Goal: Information Seeking & Learning: Learn about a topic

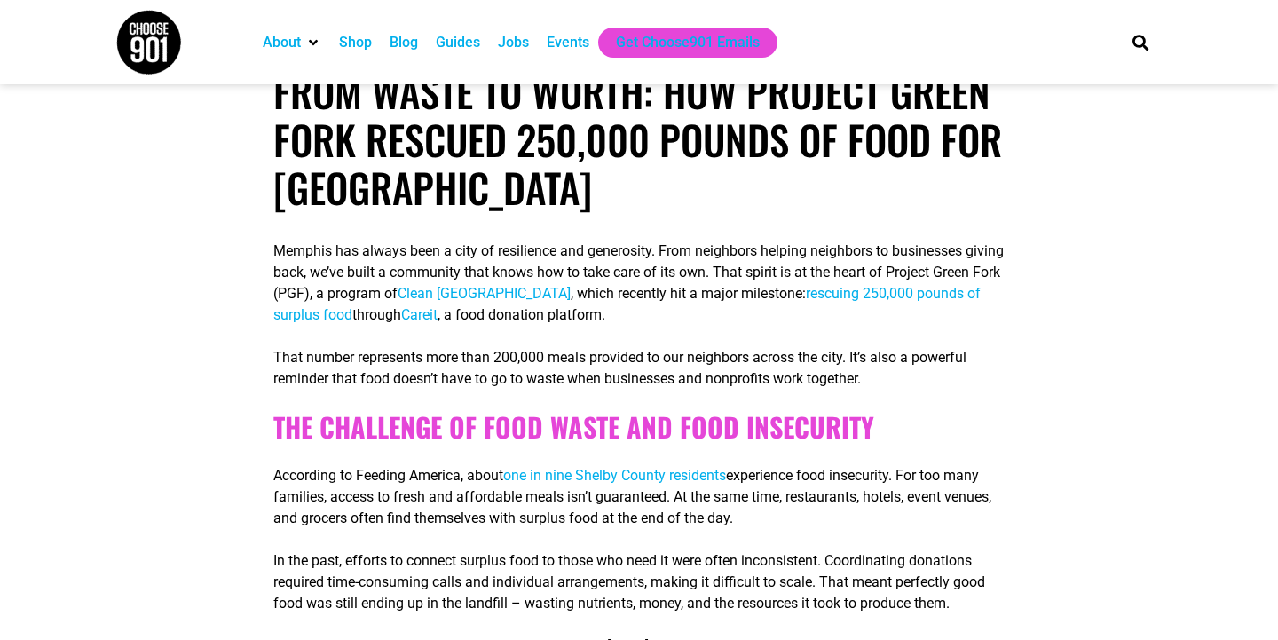
scroll to position [389, 0]
click at [438, 314] on span "Careit" at bounding box center [419, 315] width 36 height 17
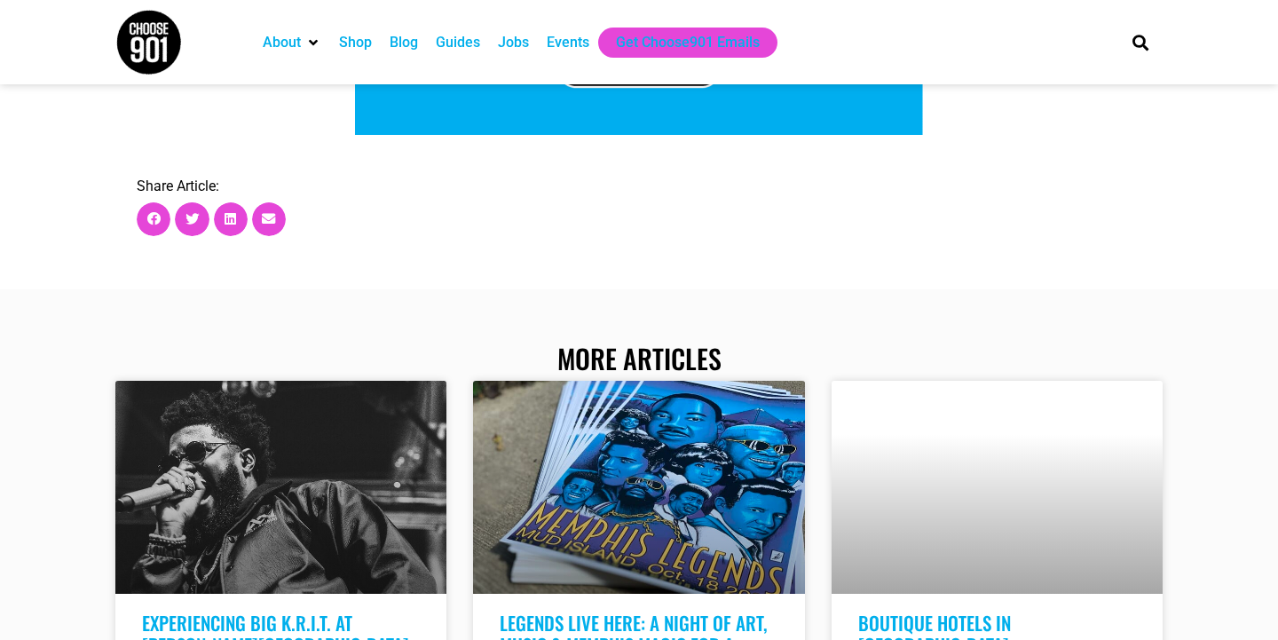
scroll to position [2229, 0]
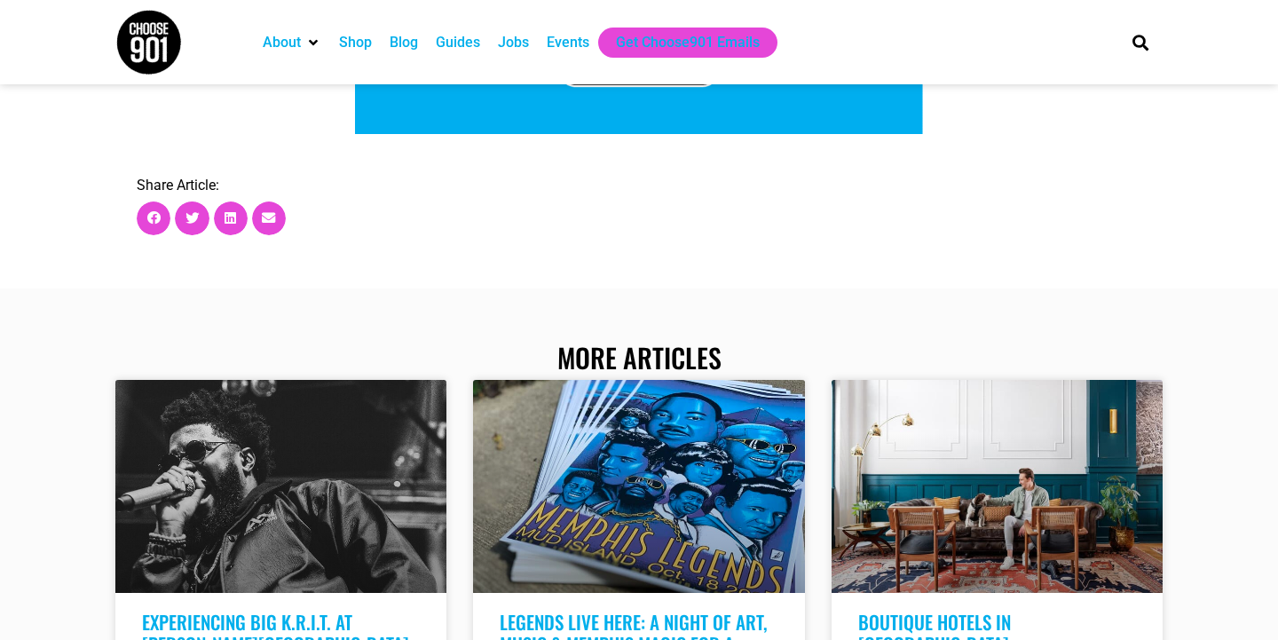
click at [570, 46] on div "Events" at bounding box center [568, 42] width 43 height 21
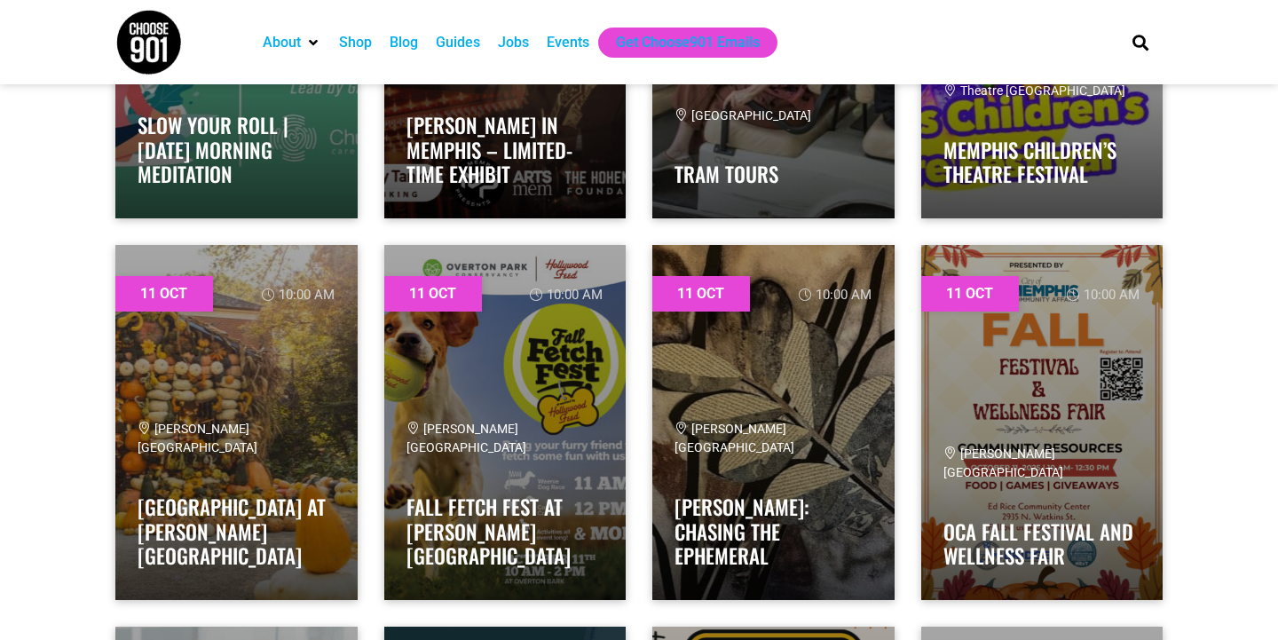
scroll to position [5812, 0]
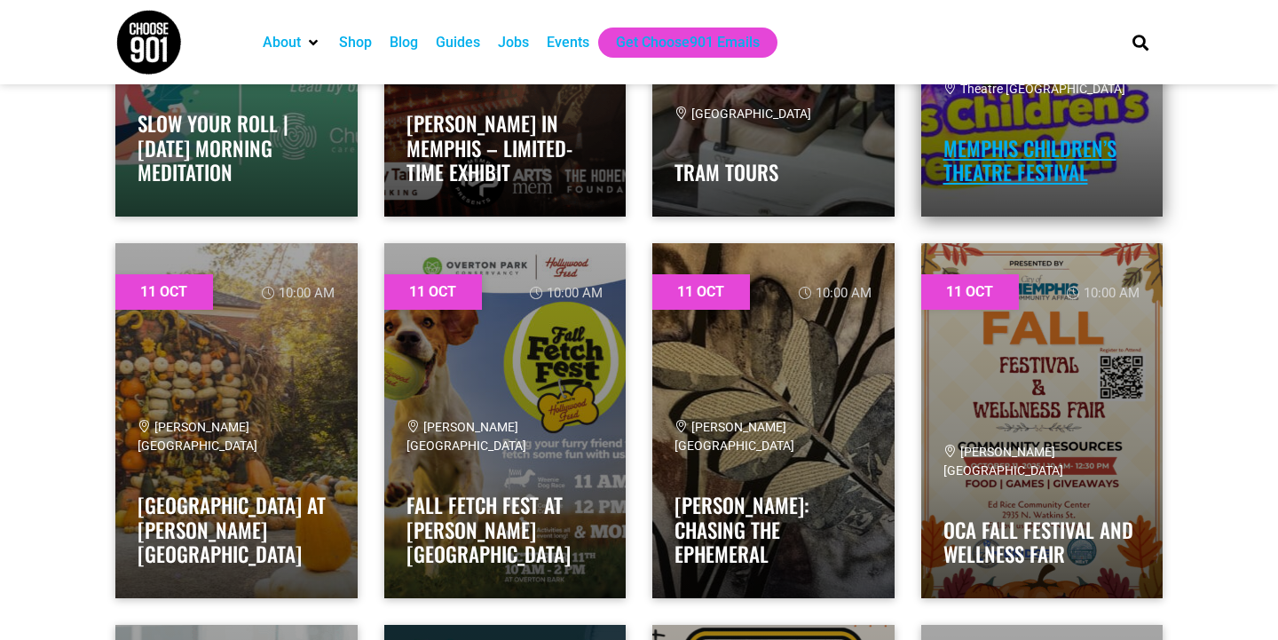
click at [1015, 155] on link "Memphis Children’s Theatre Festival" at bounding box center [1030, 160] width 173 height 55
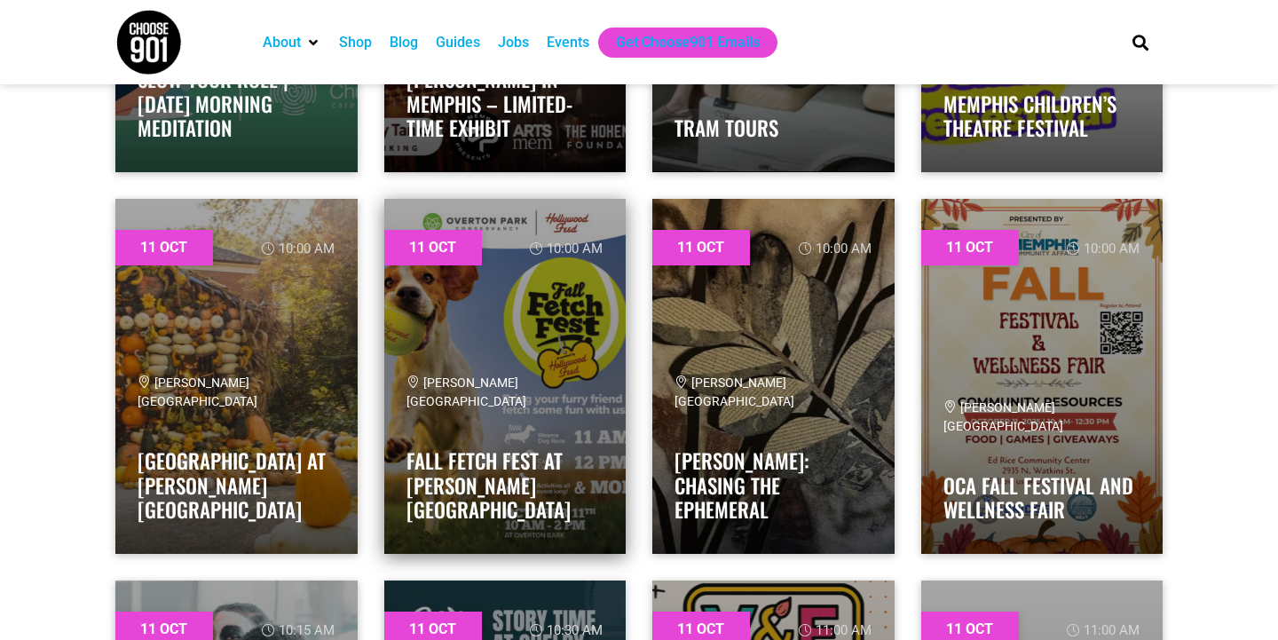
scroll to position [5858, 0]
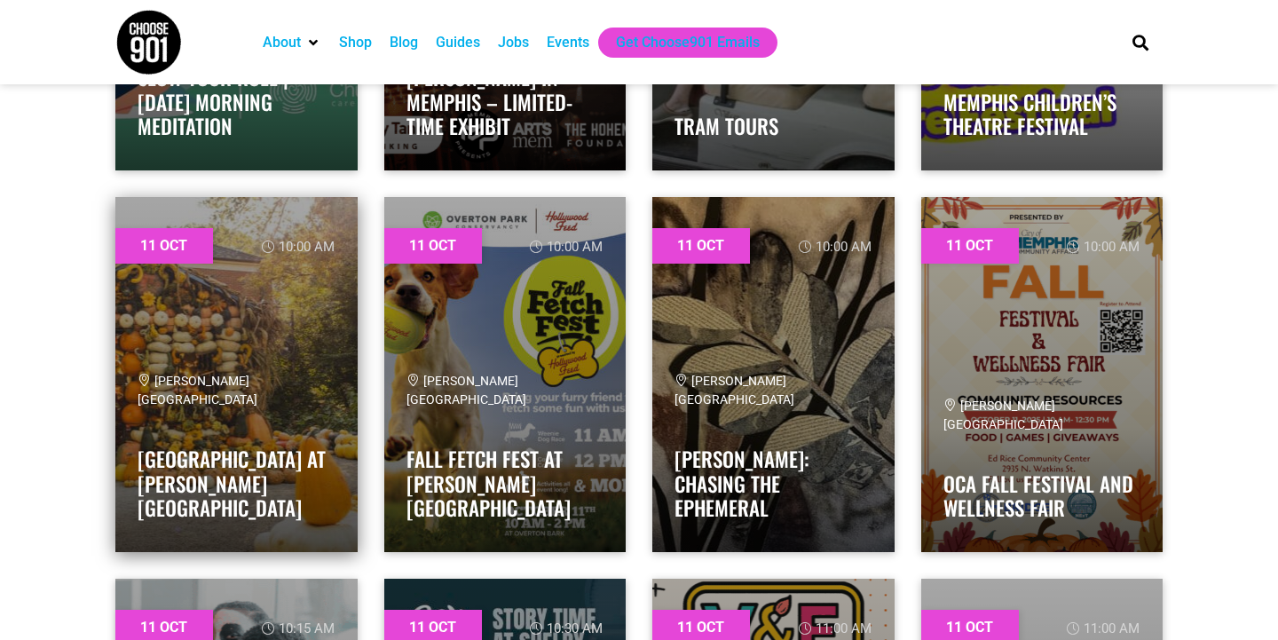
click at [234, 339] on link at bounding box center [236, 374] width 242 height 355
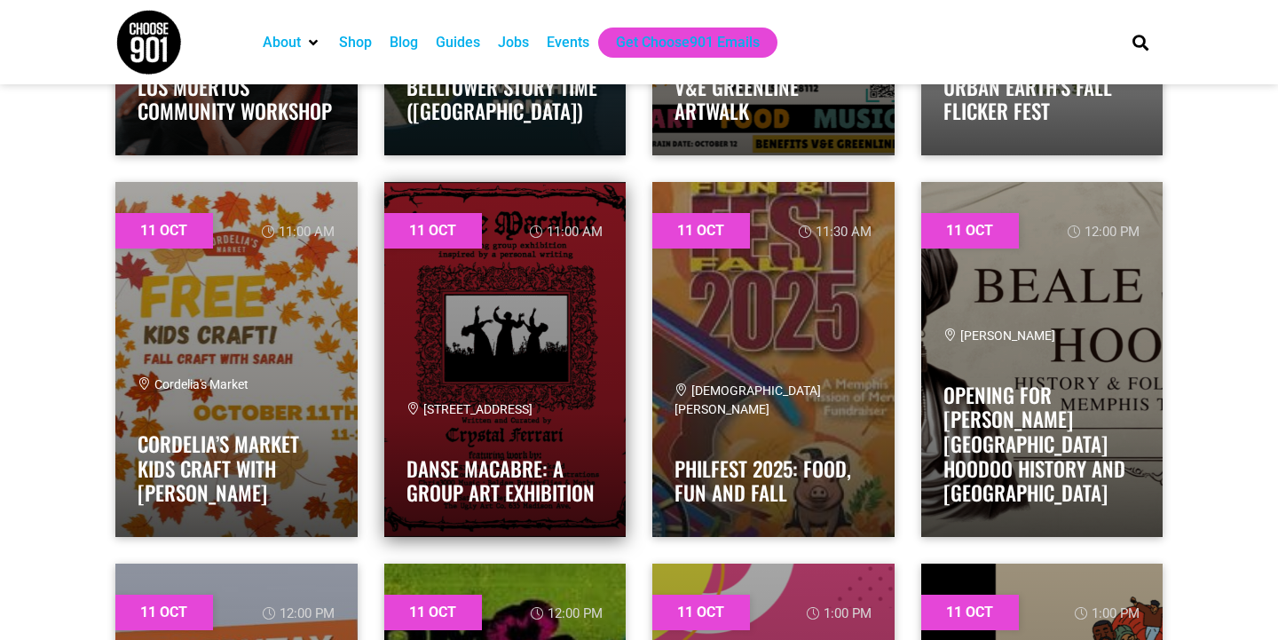
scroll to position [6637, 0]
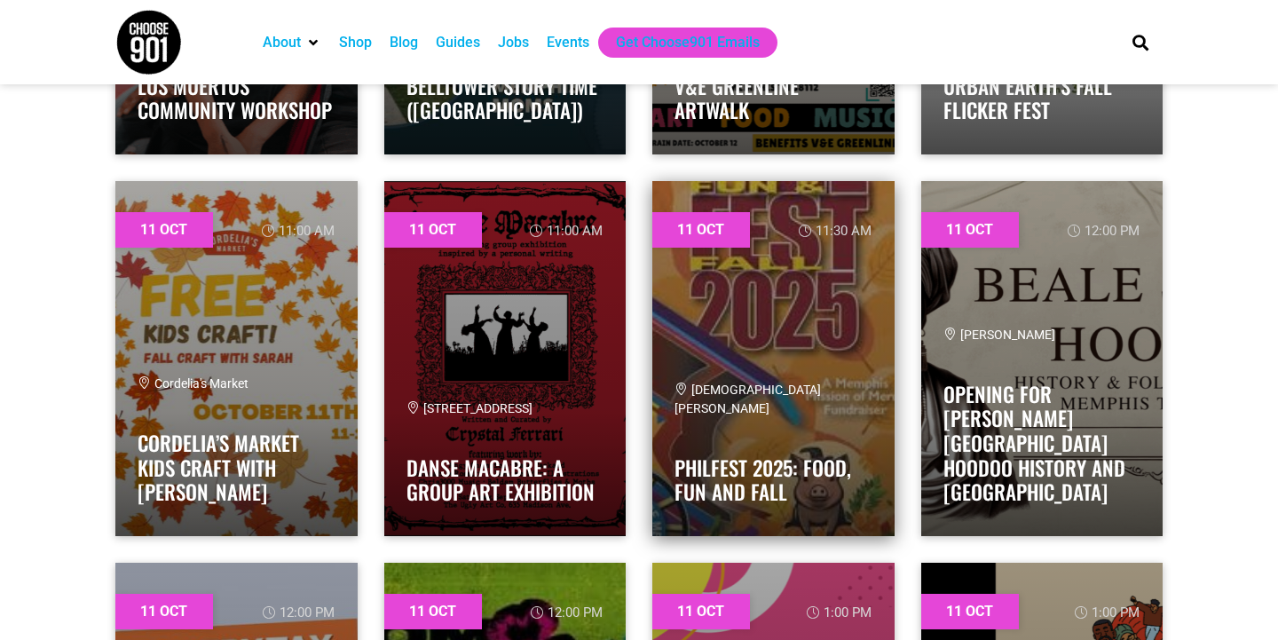
click at [771, 312] on link at bounding box center [773, 358] width 242 height 355
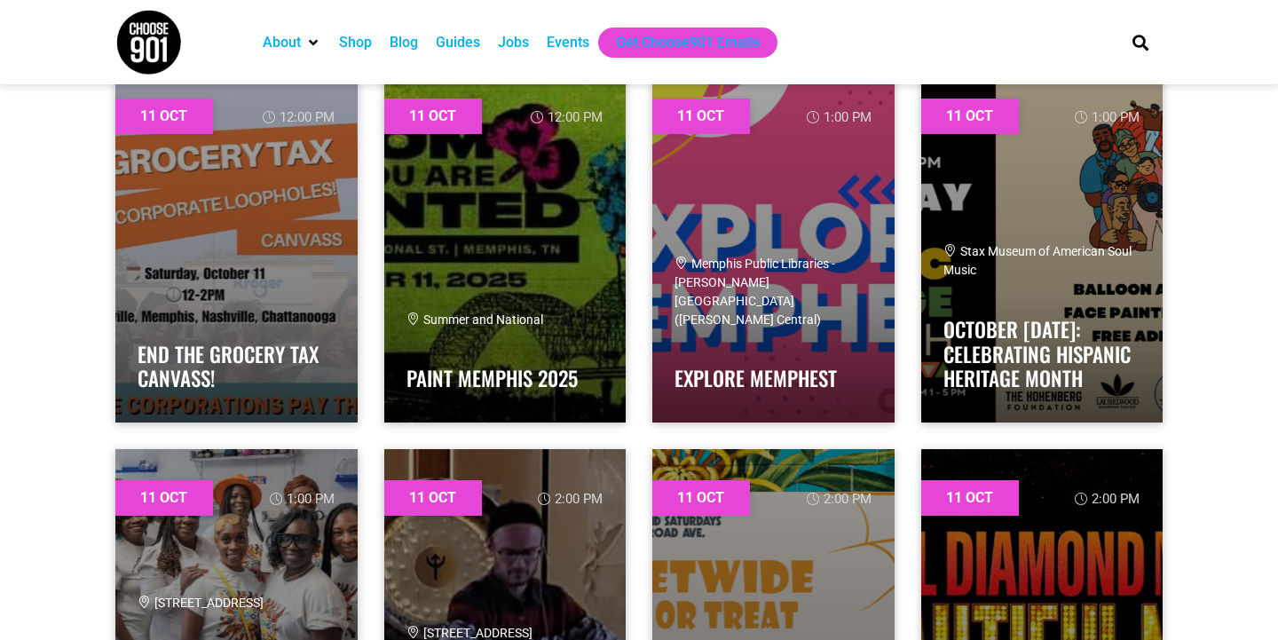
scroll to position [7138, 0]
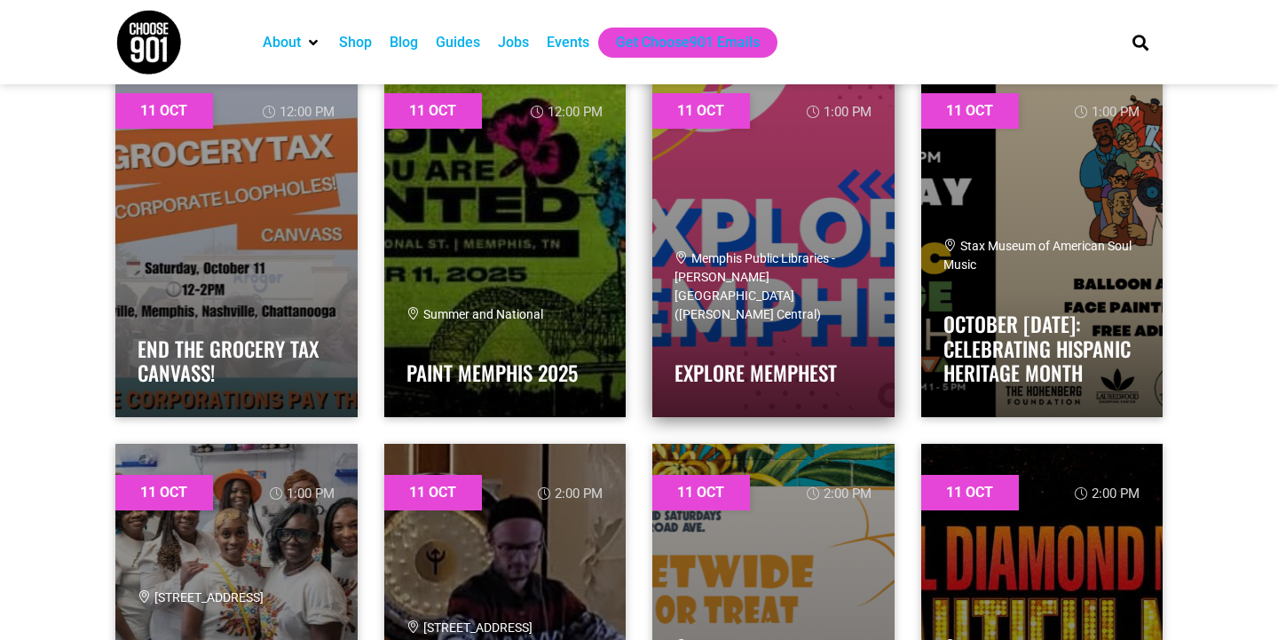
click at [773, 293] on span "Memphis Public Libraries - [PERSON_NAME][GEOGRAPHIC_DATA] ([PERSON_NAME] Centra…" at bounding box center [755, 286] width 161 height 70
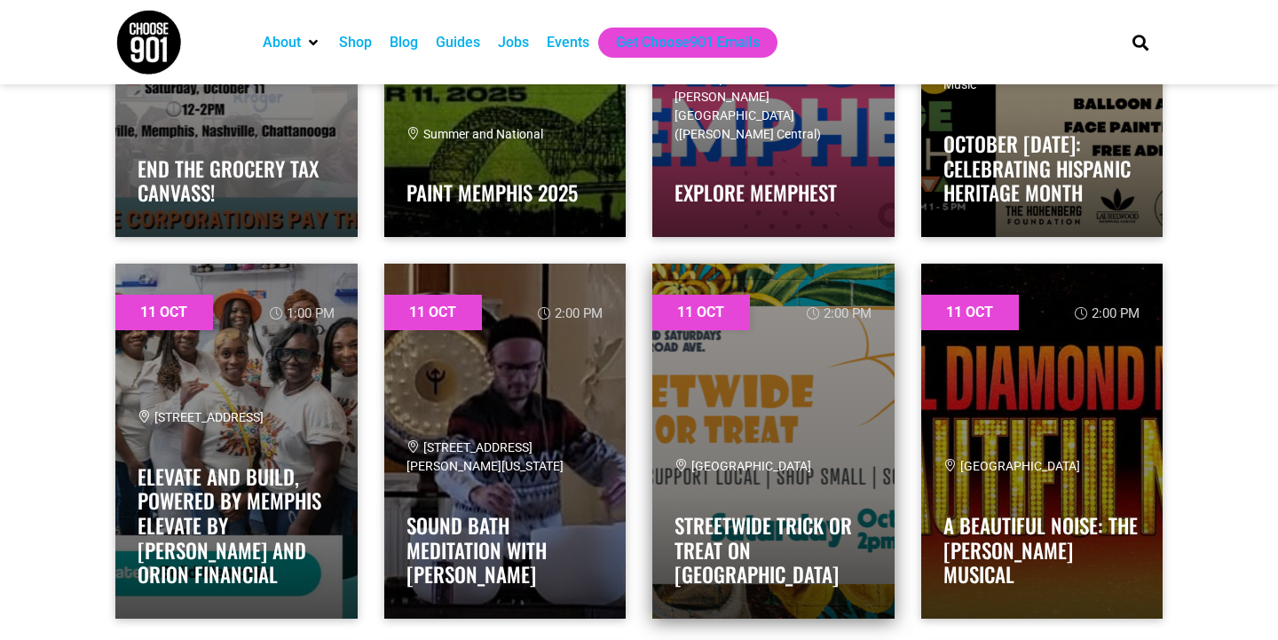
scroll to position [7319, 0]
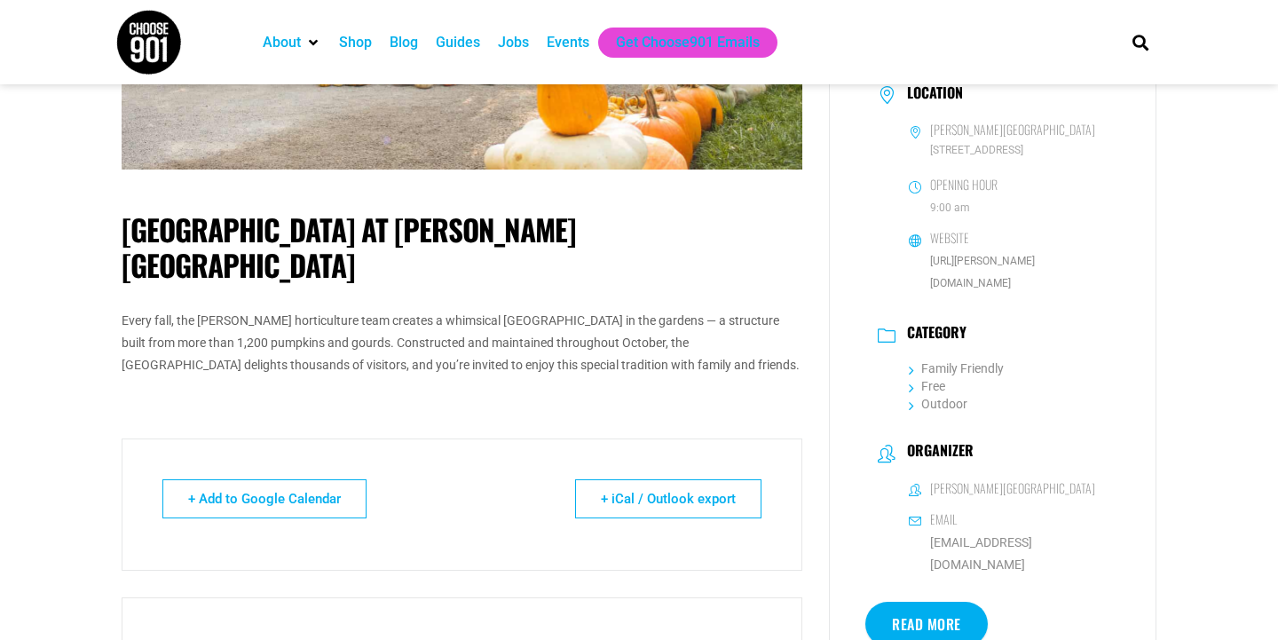
scroll to position [397, 0]
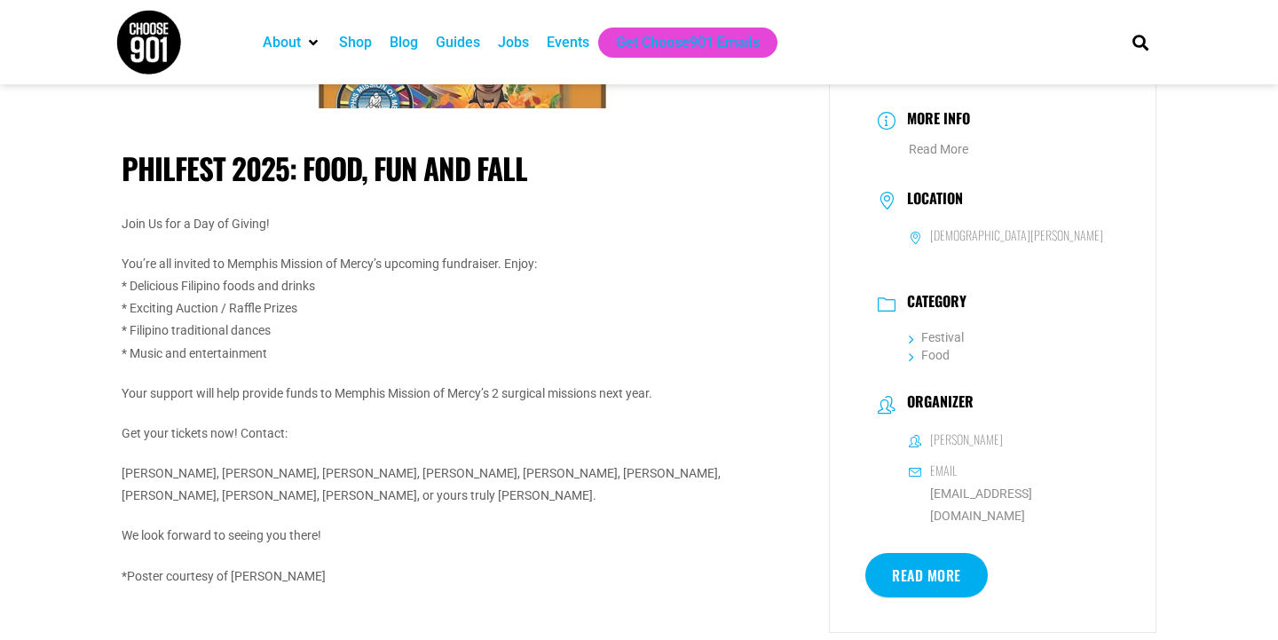
scroll to position [213, 0]
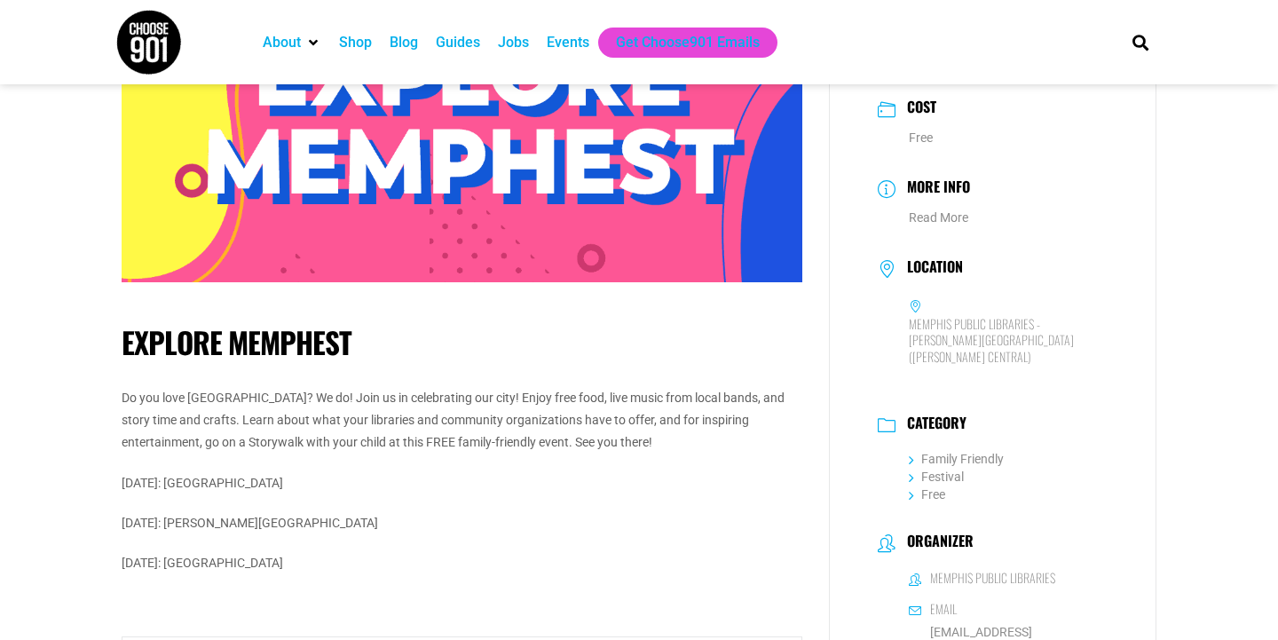
scroll to position [193, 0]
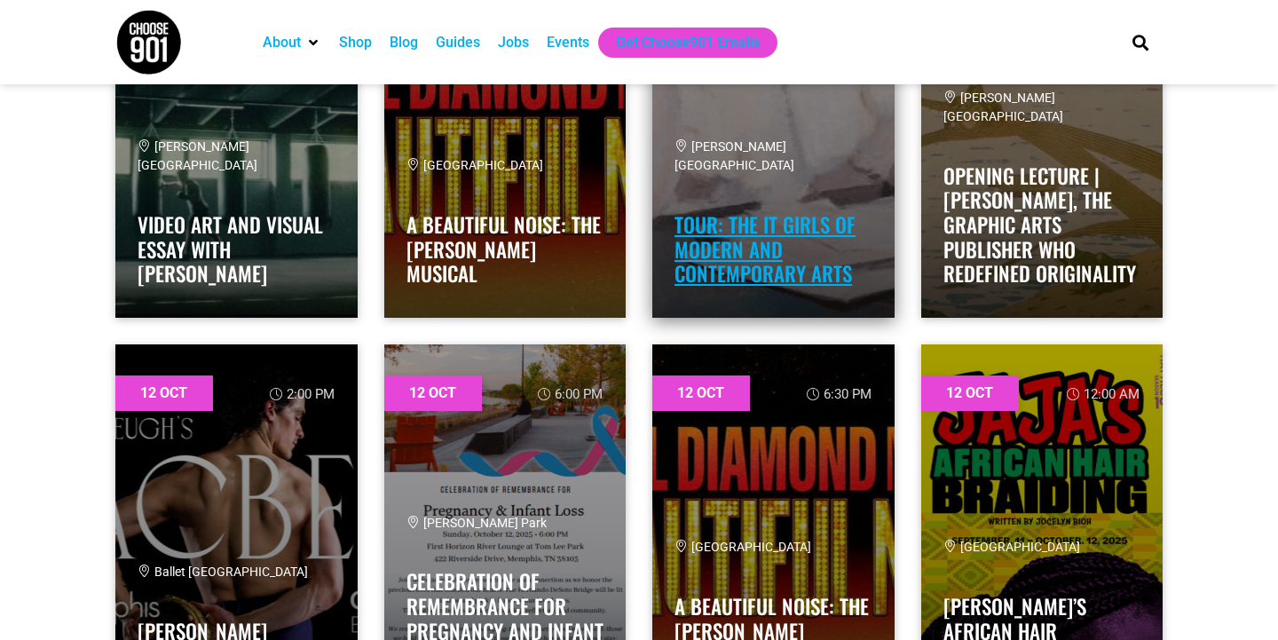
scroll to position [10280, 0]
